Goal: Navigation & Orientation: Go to known website

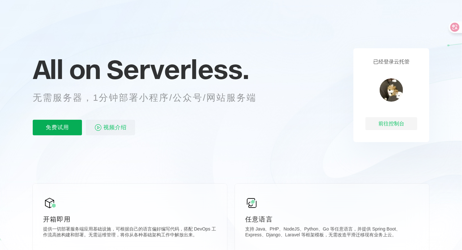
scroll to position [32, 0]
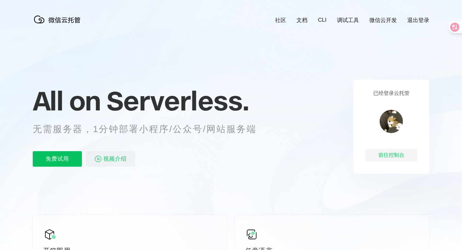
scroll to position [0, 1151]
click at [393, 157] on div "前往控制台" at bounding box center [391, 155] width 52 height 13
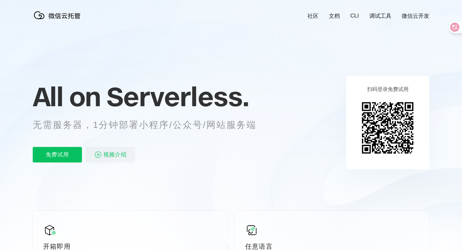
scroll to position [32, 0]
